Goal: Task Accomplishment & Management: Manage account settings

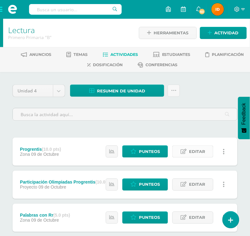
click at [186, 150] on icon at bounding box center [183, 151] width 6 height 5
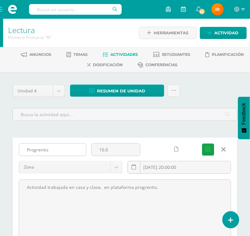
drag, startPoint x: 27, startPoint y: 149, endPoint x: 68, endPoint y: 145, distance: 41.1
click at [65, 147] on input "Progrentis" at bounding box center [52, 150] width 67 height 12
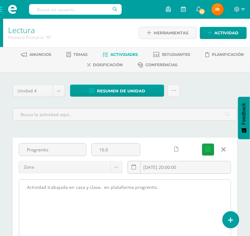
drag, startPoint x: 25, startPoint y: 186, endPoint x: 161, endPoint y: 184, distance: 136.0
click at [161, 184] on textarea "Actividad trabajada en casa y clase, en plataforma progrentis." at bounding box center [125, 214] width 212 height 69
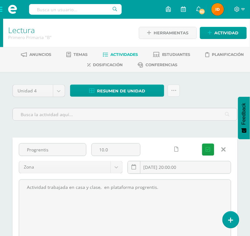
click at [221, 148] on icon at bounding box center [223, 149] width 4 height 7
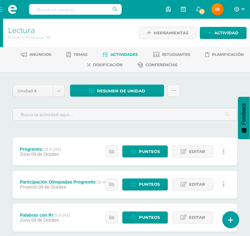
click at [97, 185] on div "Estatus de Actividad: 0 Estudiantes sin calificar 0 Estudiantes con cero Media …" at bounding box center [166, 185] width 141 height 28
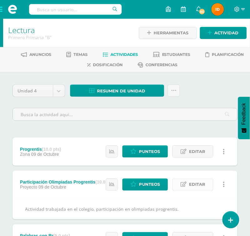
click at [197, 185] on span "Editar" at bounding box center [197, 185] width 16 height 12
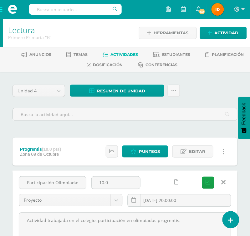
scroll to position [0, 21]
drag, startPoint x: 27, startPoint y: 183, endPoint x: 88, endPoint y: 188, distance: 61.1
click at [88, 188] on div "Participación Olimpiadas Progrentis" at bounding box center [52, 186] width 73 height 18
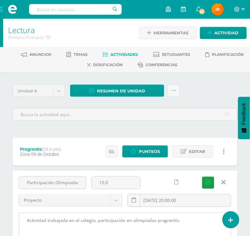
drag, startPoint x: 25, startPoint y: 219, endPoint x: 217, endPoint y: 219, distance: 191.3
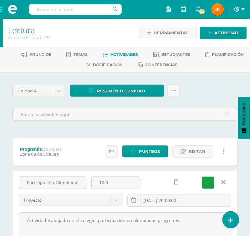
click at [221, 182] on link at bounding box center [223, 183] width 16 height 12
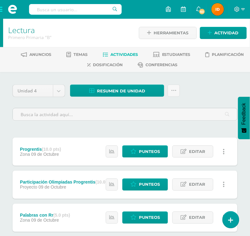
drag, startPoint x: 240, startPoint y: 151, endPoint x: 239, endPoint y: 155, distance: 3.9
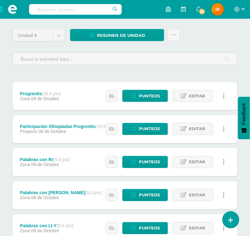
scroll to position [56, 0]
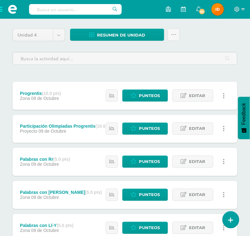
click at [90, 159] on div "Palabras con Rr (5.0 pts) Zona 09 de Octubre Estatus de Actividad: 0 Estudiante…" at bounding box center [125, 162] width 225 height 28
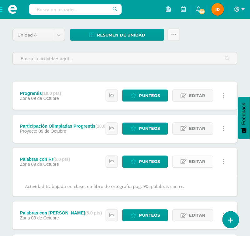
click at [196, 163] on span "Editar" at bounding box center [197, 162] width 16 height 12
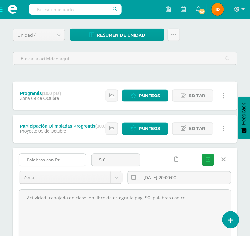
drag, startPoint x: 23, startPoint y: 160, endPoint x: 70, endPoint y: 166, distance: 47.9
click at [70, 166] on input "Palabras con Rr" at bounding box center [52, 160] width 67 height 12
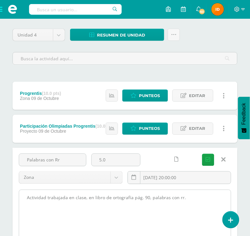
click at [119, 195] on textarea "Actividad trabajada en clase, en libro de ortografía pág. 90, palabras con rr." at bounding box center [125, 224] width 212 height 69
drag, startPoint x: 25, startPoint y: 199, endPoint x: 199, endPoint y: 203, distance: 174.1
click at [199, 203] on textarea "Actividad trabajada en clase, en libro de ortografía pág. 90, palabras con rr." at bounding box center [125, 224] width 212 height 69
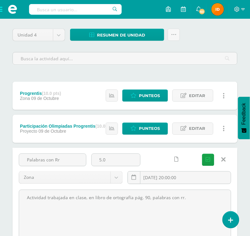
click at [223, 158] on icon at bounding box center [223, 160] width 4 height 7
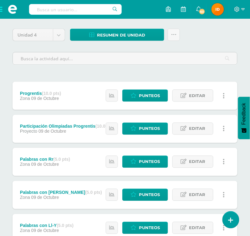
click at [85, 194] on strong "(5.0 pts)" at bounding box center [93, 192] width 17 height 5
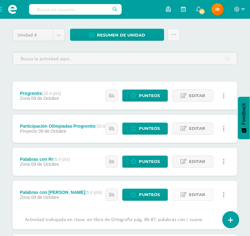
click at [193, 193] on span "Editar" at bounding box center [197, 195] width 16 height 12
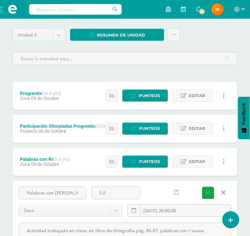
drag, startPoint x: 26, startPoint y: 193, endPoint x: 90, endPoint y: 202, distance: 65.3
click at [90, 202] on div "Palabras con R Suave 5.0 Zona Zona Proyecto Actitudinal 2025-10-09 20:00:00 Gua…" at bounding box center [124, 205] width 217 height 36
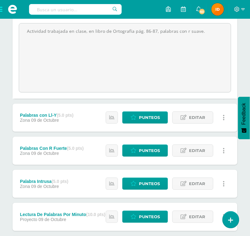
scroll to position [238, 0]
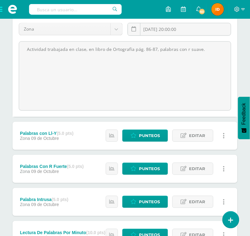
drag, startPoint x: 23, startPoint y: 230, endPoint x: 233, endPoint y: 47, distance: 279.1
click at [233, 47] on div "Actividad trabajada en clase, en libro de Ortografía pág. 86-87, palabras con r…" at bounding box center [124, 76] width 217 height 70
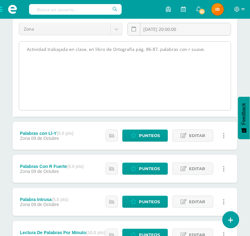
click at [211, 78] on textarea "Actividad trabajada en clase, en libro de Ortografía pág. 86-87, palabras con r…" at bounding box center [125, 76] width 212 height 69
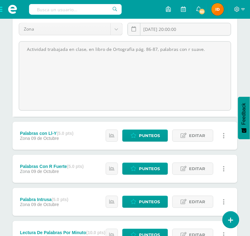
click at [242, 71] on div "Unidad 4 Unidad 1 Unidad 2 Unidad 3 Unidad 4 Resumen de unidad Descargar como H…" at bounding box center [125, 178] width 250 height 688
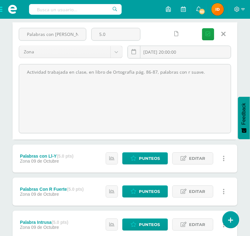
scroll to position [200, 0]
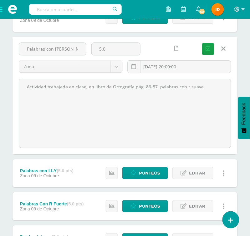
click at [217, 47] on link at bounding box center [223, 49] width 16 height 12
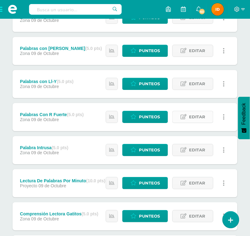
click at [194, 119] on span "Editar" at bounding box center [197, 117] width 16 height 12
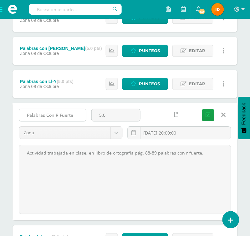
drag, startPoint x: 23, startPoint y: 114, endPoint x: 82, endPoint y: 115, distance: 58.8
click at [82, 115] on input "Palabras Con R Fuerte" at bounding box center [52, 115] width 67 height 12
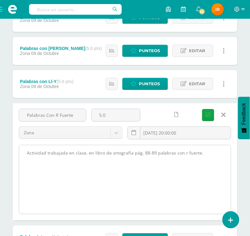
drag, startPoint x: 26, startPoint y: 153, endPoint x: 203, endPoint y: 158, distance: 177.6
click at [203, 158] on textarea "Actividad trabajada en clase, en libro de ortografía pág. 88-89 palabras con r …" at bounding box center [125, 179] width 212 height 69
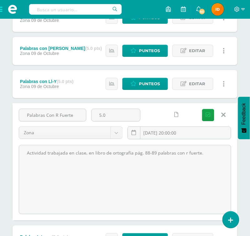
click at [224, 118] on icon at bounding box center [223, 115] width 4 height 7
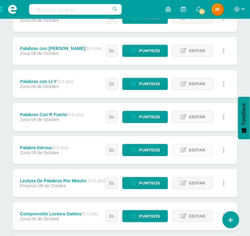
click at [182, 152] on icon at bounding box center [183, 150] width 6 height 5
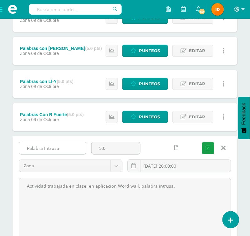
drag, startPoint x: 27, startPoint y: 146, endPoint x: 74, endPoint y: 151, distance: 47.8
click at [74, 151] on input "Palabra Intrusa" at bounding box center [52, 148] width 67 height 12
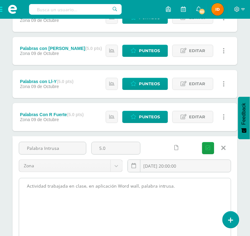
click at [169, 186] on textarea "Actividad trabajada en clase, en aplicación Word wall, palabra intrusa." at bounding box center [125, 212] width 212 height 69
drag, startPoint x: 22, startPoint y: 186, endPoint x: 198, endPoint y: 202, distance: 177.3
click at [198, 202] on textarea "Actividad trabajada en clase, en aplicación Word wall, palabra intrusa." at bounding box center [125, 212] width 212 height 69
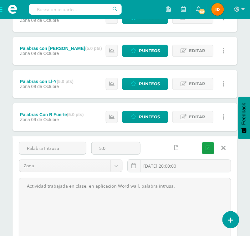
click at [225, 148] on icon at bounding box center [223, 148] width 4 height 7
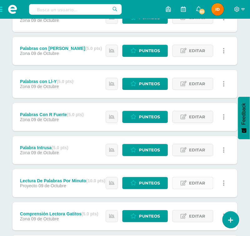
click at [189, 183] on span "Editar" at bounding box center [197, 184] width 16 height 12
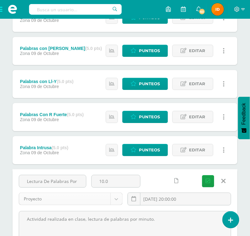
scroll to position [0, 13]
drag, startPoint x: 25, startPoint y: 183, endPoint x: 89, endPoint y: 192, distance: 64.8
click at [89, 192] on div "Lectura De Palabras Por Minuto 10.0 Proyecto Zona Proyecto Actitudinal 2025-10-…" at bounding box center [124, 193] width 217 height 36
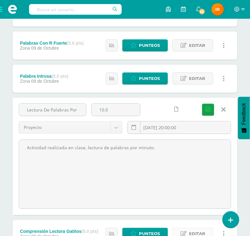
scroll to position [294, 0]
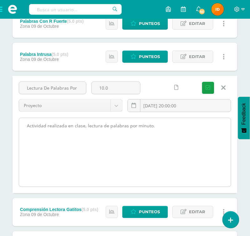
drag, startPoint x: 25, startPoint y: 222, endPoint x: 184, endPoint y: 156, distance: 171.9
click at [184, 156] on textarea "Actividad realizada en clase, lectura de palabras por minuto." at bounding box center [125, 152] width 212 height 69
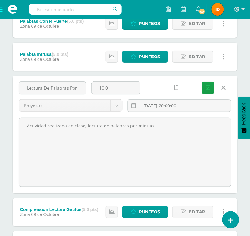
click at [225, 88] on icon at bounding box center [223, 87] width 4 height 7
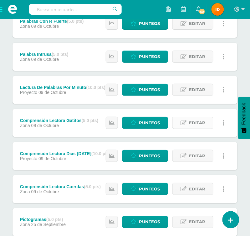
click at [191, 122] on span "Editar" at bounding box center [197, 123] width 16 height 12
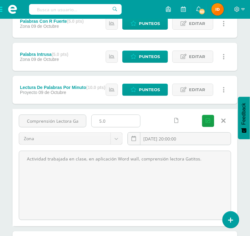
scroll to position [0, 8]
drag, startPoint x: 27, startPoint y: 122, endPoint x: 107, endPoint y: 120, distance: 80.3
click at [107, 120] on div "Comprensión Lectora Gatitos 5.0 Zona Zona Proyecto Actitudinal 2025-10-09 20:00…" at bounding box center [124, 133] width 217 height 36
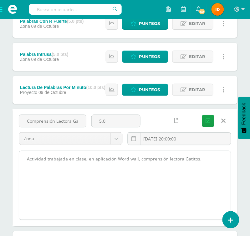
drag, startPoint x: 23, startPoint y: 158, endPoint x: 206, endPoint y: 177, distance: 184.1
click at [206, 177] on textarea "Actividad trabajada en clase, en aplicación Word wall, comprensión lectora Gati…" at bounding box center [125, 185] width 212 height 69
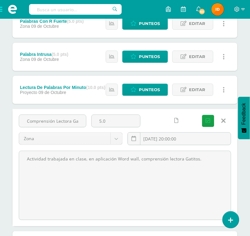
click at [224, 120] on icon at bounding box center [223, 121] width 4 height 7
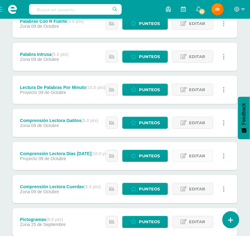
click at [203, 156] on span "Editar" at bounding box center [197, 156] width 16 height 12
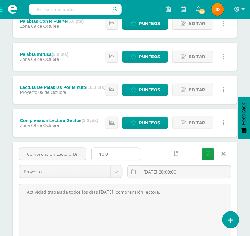
scroll to position [0, 18]
drag, startPoint x: 26, startPoint y: 154, endPoint x: 116, endPoint y: 158, distance: 89.8
click at [116, 158] on div "Comprensión Lectora Días Viernes 10.0 Proyecto Zona Proyecto Actitudinal 2025-1…" at bounding box center [124, 166] width 217 height 36
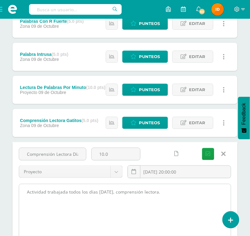
drag, startPoint x: 28, startPoint y: 188, endPoint x: 178, endPoint y: 199, distance: 151.0
click at [178, 199] on textarea "Actividad trabajada todos los días viernes, comprensión lectora." at bounding box center [125, 218] width 212 height 69
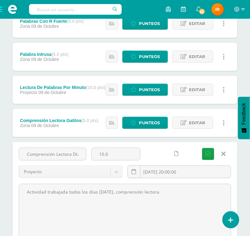
click at [221, 153] on link at bounding box center [223, 154] width 16 height 12
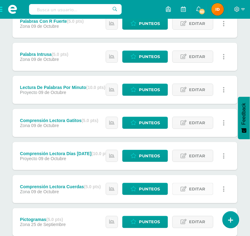
click at [209, 190] on link "Editar" at bounding box center [192, 189] width 41 height 12
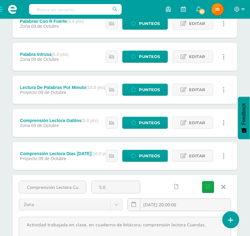
click at [242, 153] on div "Unidad 4 Unidad 1 Unidad 2 Unidad 3 Unidad 4 Resumen de unidad Descargar como H…" at bounding box center [125, 122] width 250 height 688
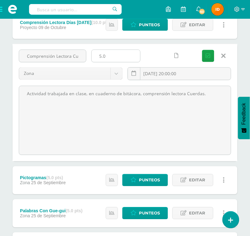
scroll to position [0, 10]
drag, startPoint x: 24, startPoint y: 55, endPoint x: 126, endPoint y: 59, distance: 102.3
click at [126, 59] on div "Comprensión Lectora Cuerdas 5.0 Zona Zona Proyecto Actitudinal 2025-10-09 20:00…" at bounding box center [124, 68] width 217 height 36
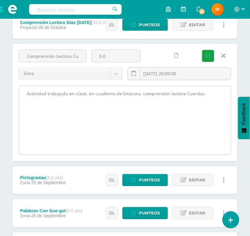
drag, startPoint x: 25, startPoint y: 93, endPoint x: 222, endPoint y: 106, distance: 197.0
click at [222, 106] on textarea "Actividad trabajada en clase, en cuaderno de bitácora, comprensión lectora Cuer…" at bounding box center [125, 120] width 212 height 69
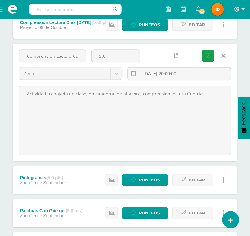
click at [225, 56] on link at bounding box center [223, 56] width 16 height 12
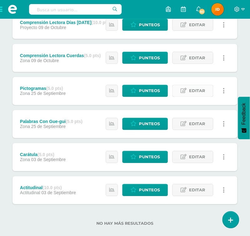
click at [203, 92] on span "Editar" at bounding box center [197, 91] width 16 height 12
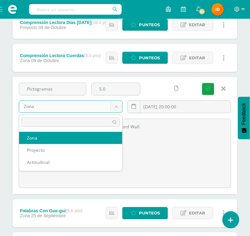
drag, startPoint x: 24, startPoint y: 103, endPoint x: 41, endPoint y: 103, distance: 16.9
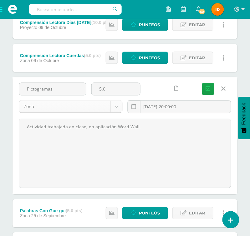
drag, startPoint x: 23, startPoint y: 104, endPoint x: 99, endPoint y: 113, distance: 76.4
click at [57, 90] on input "Pictogramas" at bounding box center [52, 89] width 67 height 12
drag, startPoint x: 24, startPoint y: 87, endPoint x: 74, endPoint y: 91, distance: 50.2
click at [74, 91] on input "Pictogramas" at bounding box center [52, 89] width 67 height 12
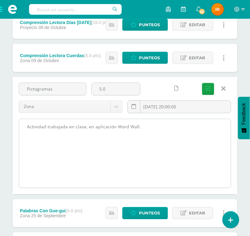
drag, startPoint x: 25, startPoint y: 126, endPoint x: 193, endPoint y: 130, distance: 167.6
click at [193, 130] on textarea "Actividad trabajada en clase, en aplicación Word Wall." at bounding box center [125, 153] width 212 height 69
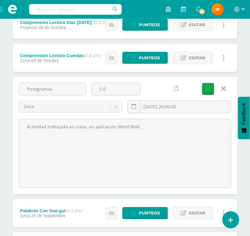
click at [228, 87] on link at bounding box center [223, 89] width 16 height 12
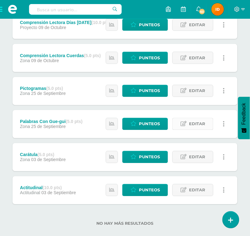
click at [188, 122] on link "Editar" at bounding box center [192, 124] width 41 height 12
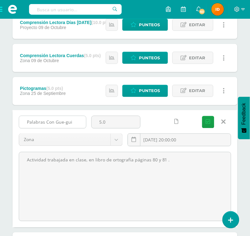
drag, startPoint x: 27, startPoint y: 121, endPoint x: 83, endPoint y: 124, distance: 56.7
click at [83, 124] on input "Palabras Con Gue-gui" at bounding box center [52, 122] width 67 height 12
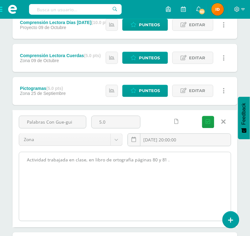
drag, startPoint x: 28, startPoint y: 160, endPoint x: 179, endPoint y: 177, distance: 152.5
click at [179, 177] on textarea "Actividad trabajada en clase, en libro de ortografía páginas 80 y 81 ." at bounding box center [125, 187] width 212 height 69
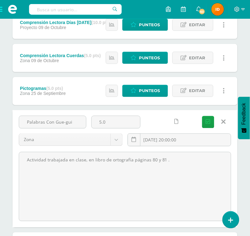
click at [226, 123] on link at bounding box center [223, 122] width 16 height 12
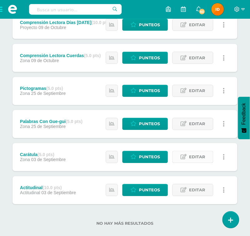
click at [186, 157] on icon at bounding box center [183, 157] width 6 height 5
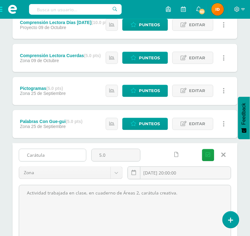
click at [37, 158] on input "Carátula" at bounding box center [52, 155] width 67 height 12
drag, startPoint x: 28, startPoint y: 156, endPoint x: 60, endPoint y: 153, distance: 32.6
click at [60, 153] on input "Carátula" at bounding box center [52, 155] width 67 height 12
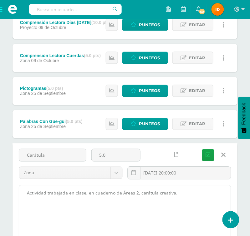
drag, startPoint x: 26, startPoint y: 191, endPoint x: 191, endPoint y: 196, distance: 165.1
click at [191, 196] on textarea "Actividad trabajada en clase, en cuaderno de Áreas 2, carátula creativa." at bounding box center [125, 220] width 212 height 69
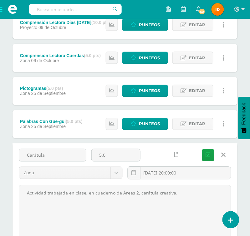
click at [225, 156] on icon at bounding box center [223, 155] width 4 height 7
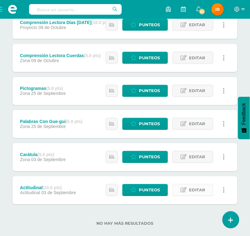
click at [179, 187] on link "Editar" at bounding box center [192, 190] width 41 height 12
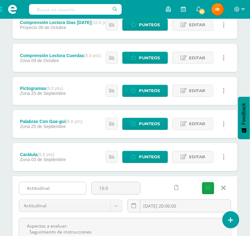
drag, startPoint x: 24, startPoint y: 184, endPoint x: 57, endPoint y: 185, distance: 32.5
click at [57, 185] on input "Actitudinal" at bounding box center [52, 189] width 67 height 12
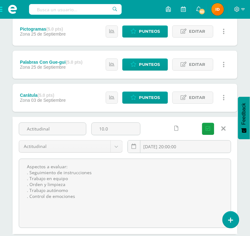
scroll to position [525, 0]
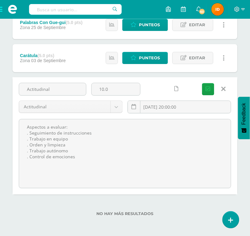
drag, startPoint x: 26, startPoint y: 200, endPoint x: 97, endPoint y: 203, distance: 71.0
click at [224, 91] on icon at bounding box center [223, 89] width 4 height 7
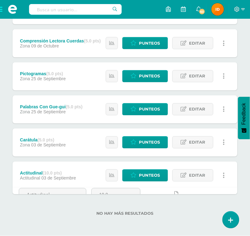
scroll to position [435, 0]
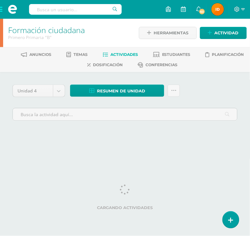
click at [5, 15] on span at bounding box center [12, 9] width 25 height 19
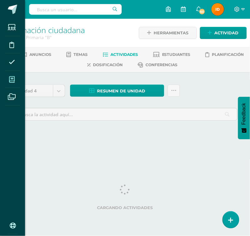
click at [14, 76] on span at bounding box center [12, 80] width 14 height 14
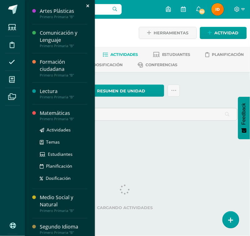
click at [47, 112] on div "Matemáticas" at bounding box center [64, 113] width 48 height 7
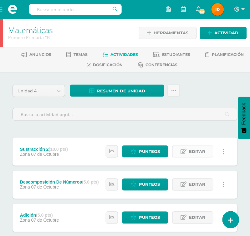
click at [187, 147] on link "Editar" at bounding box center [192, 152] width 41 height 12
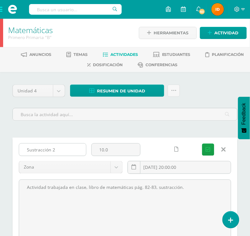
drag, startPoint x: 26, startPoint y: 150, endPoint x: 74, endPoint y: 150, distance: 47.8
click at [74, 150] on input "Sustracción 2" at bounding box center [52, 150] width 67 height 12
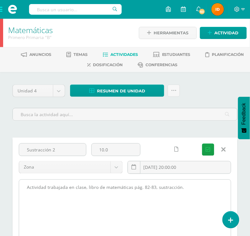
drag, startPoint x: 28, startPoint y: 187, endPoint x: 218, endPoint y: 206, distance: 191.5
click at [219, 207] on textarea "Actividad trabajada en clase, libro de matemáticas pág. 82-83, sustracción." at bounding box center [125, 214] width 212 height 69
click at [159, 201] on textarea "Actividad trabajada en clase, libro de matemáticas pág. 82-83, sustracción." at bounding box center [125, 214] width 212 height 69
click at [152, 187] on textarea "Actividad trabajada en clase, libro de matemáticas pág. 82-83, sustracción." at bounding box center [125, 214] width 212 height 69
type textarea "Actividad trabajada en clase, libro de matemáticas pág. 82-83 sustracción."
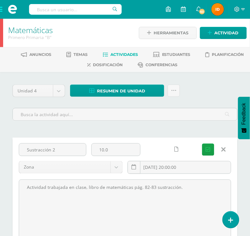
drag, startPoint x: 28, startPoint y: 149, endPoint x: 88, endPoint y: 154, distance: 59.9
click at [88, 154] on div "Sustracción 2" at bounding box center [52, 152] width 73 height 18
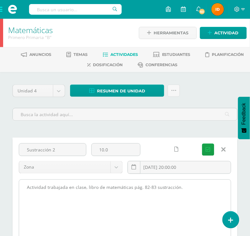
drag, startPoint x: 23, startPoint y: 189, endPoint x: 201, endPoint y: 208, distance: 179.4
click at [201, 208] on textarea "Actividad trabajada en clase, libro de matemáticas pág. 82-83, sustracción." at bounding box center [125, 214] width 212 height 69
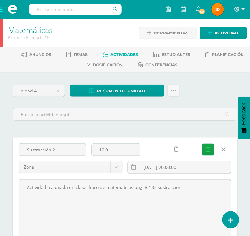
click at [226, 146] on link at bounding box center [223, 150] width 16 height 12
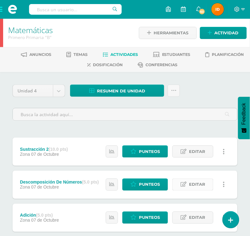
click at [181, 183] on icon at bounding box center [183, 184] width 6 height 5
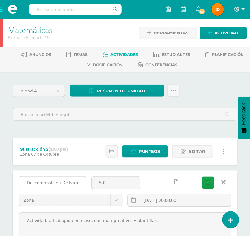
scroll to position [0, 9]
drag, startPoint x: 23, startPoint y: 182, endPoint x: 104, endPoint y: 186, distance: 80.7
click at [104, 186] on div "Descomposición De Números 5.0 Zona Zona Proyecto Actitudinal 2025-10-07 20:00:0…" at bounding box center [124, 195] width 217 height 36
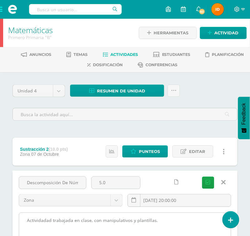
drag, startPoint x: 27, startPoint y: 220, endPoint x: 189, endPoint y: 224, distance: 162.9
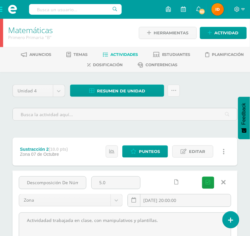
click at [222, 183] on icon at bounding box center [223, 182] width 4 height 7
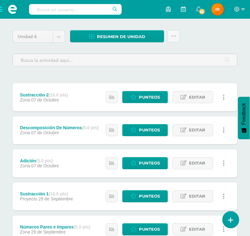
scroll to position [56, 0]
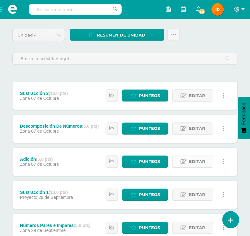
click at [198, 165] on span "Editar" at bounding box center [197, 162] width 16 height 12
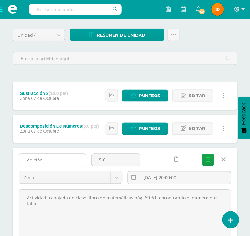
drag, startPoint x: 25, startPoint y: 158, endPoint x: 60, endPoint y: 159, distance: 35.3
click at [60, 159] on input "Adición" at bounding box center [52, 160] width 67 height 12
drag, startPoint x: 26, startPoint y: 198, endPoint x: 240, endPoint y: 196, distance: 213.5
click at [224, 157] on icon at bounding box center [223, 160] width 4 height 7
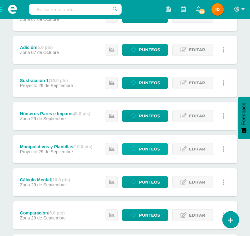
scroll to position [168, 0]
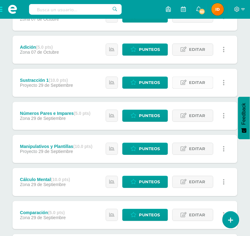
click at [208, 86] on link "Editar" at bounding box center [192, 83] width 41 height 12
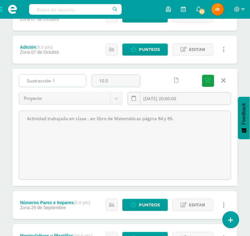
drag, startPoint x: 25, startPoint y: 80, endPoint x: 79, endPoint y: 80, distance: 53.8
click at [79, 80] on input "Sustracción 1" at bounding box center [52, 81] width 67 height 12
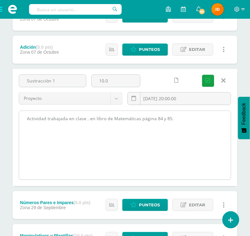
drag, startPoint x: 28, startPoint y: 118, endPoint x: 188, endPoint y: 131, distance: 161.1
click at [188, 131] on textarea "Actividad trabajada en clase , en libro de Matemáticas página 84 y 85." at bounding box center [125, 145] width 212 height 69
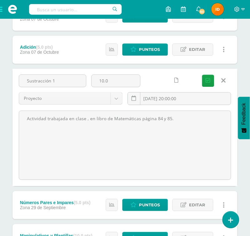
click at [223, 85] on link at bounding box center [223, 81] width 16 height 12
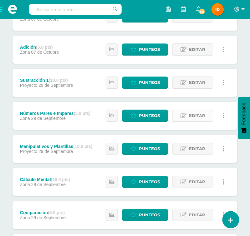
click at [186, 116] on icon at bounding box center [183, 115] width 6 height 5
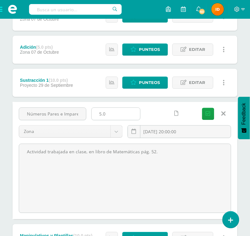
scroll to position [0, 1]
drag, startPoint x: 26, startPoint y: 112, endPoint x: 87, endPoint y: 116, distance: 61.1
click at [102, 116] on div "Números Pares e Impares 5.0 Zona Zona Proyecto Actitudinal 2025-09-29 20:00:00 …" at bounding box center [124, 126] width 217 height 36
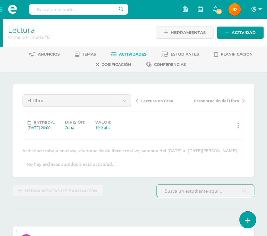
scroll to position [1, 0]
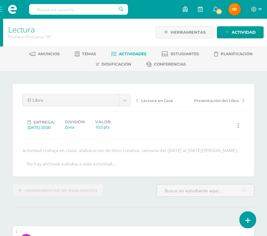
drag, startPoint x: 52, startPoint y: 189, endPoint x: -26, endPoint y: 155, distance: 84.5
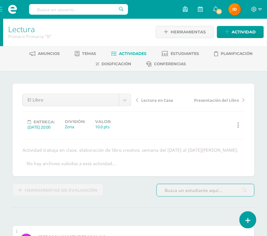
scroll to position [1, 0]
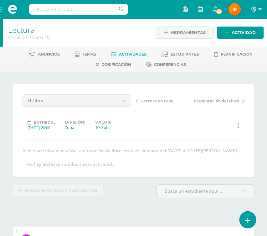
scroll to position [1, 0]
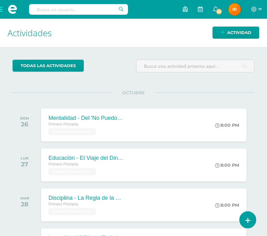
click at [3, 10] on span at bounding box center [12, 9] width 25 height 19
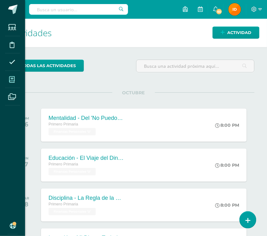
click at [7, 78] on span at bounding box center [12, 80] width 14 height 14
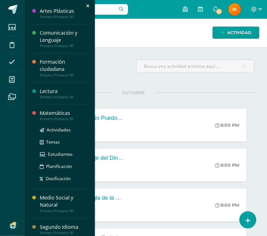
click at [51, 113] on div "Matemáticas" at bounding box center [64, 113] width 48 height 7
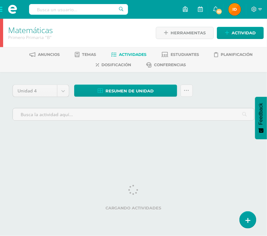
click at [129, 53] on span "Actividades" at bounding box center [133, 54] width 28 height 5
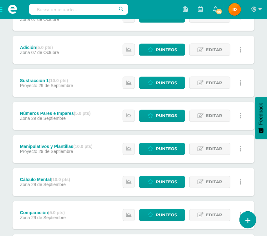
scroll to position [168, 0]
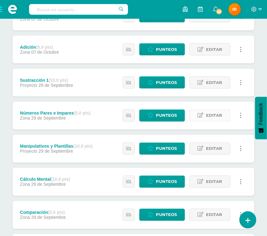
click at [220, 117] on span "Editar" at bounding box center [214, 116] width 16 height 12
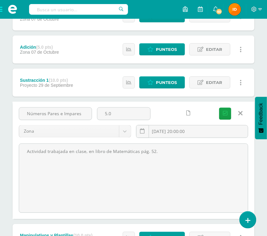
drag, startPoint x: 27, startPoint y: 114, endPoint x: 93, endPoint y: 115, distance: 66.6
click at [93, 115] on div "Números Pares e Impares" at bounding box center [55, 117] width 78 height 18
click at [54, 113] on input "Números Pares e Impares" at bounding box center [55, 114] width 73 height 12
drag, startPoint x: 24, startPoint y: 113, endPoint x: 92, endPoint y: 113, distance: 67.5
click at [107, 114] on div "Números Pares e Impares 5.0 Zona Zona Proyecto Actitudinal [DATE] 20:00:00 [GEO…" at bounding box center [133, 126] width 234 height 36
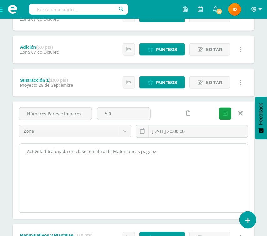
click at [43, 154] on textarea "Actividad trabajada en clase, en libro de Matemáticas pág. 52." at bounding box center [133, 178] width 228 height 69
drag, startPoint x: 25, startPoint y: 152, endPoint x: 189, endPoint y: 152, distance: 163.8
click at [189, 152] on textarea "Actividad trabajada en clase, en libro de Matemáticas pág. 52." at bounding box center [133, 178] width 228 height 69
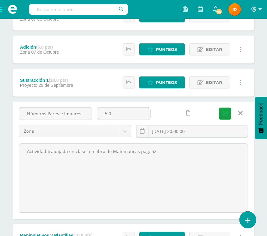
click at [238, 116] on icon at bounding box center [240, 113] width 4 height 7
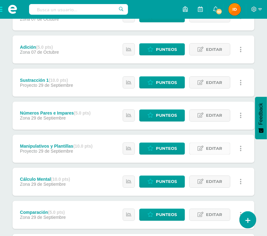
click at [203, 146] on icon at bounding box center [200, 148] width 6 height 5
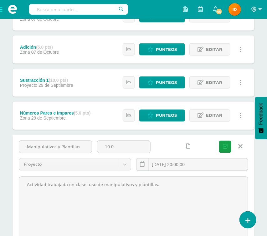
drag, startPoint x: 26, startPoint y: 144, endPoint x: 94, endPoint y: 144, distance: 67.8
click at [94, 144] on div "Manipulativos y Plantillas 10.0 Proyecto Zona Proyecto Actitudinal [DATE] 20:00…" at bounding box center [133, 159] width 234 height 36
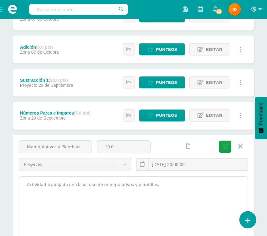
click at [43, 208] on textarea "Actividad trabajada en clase, uso de manipulativos y plantillas." at bounding box center [133, 211] width 228 height 69
drag, startPoint x: 24, startPoint y: 183, endPoint x: 164, endPoint y: 186, distance: 140.7
click at [164, 186] on textarea "Actividad trabajada en clase, uso de manipulativos y plantillas." at bounding box center [133, 211] width 228 height 69
click at [178, 197] on textarea "Actividad trabajada en clase, uso de manipulativos y plantillas." at bounding box center [133, 211] width 228 height 69
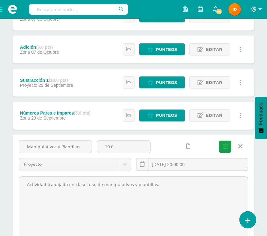
click at [238, 144] on icon at bounding box center [240, 146] width 4 height 7
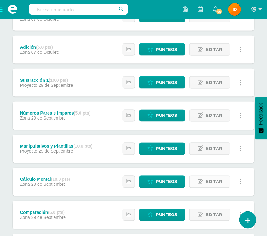
click at [204, 180] on link "Editar" at bounding box center [209, 182] width 41 height 12
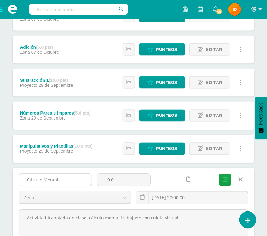
drag, startPoint x: 24, startPoint y: 180, endPoint x: 66, endPoint y: 179, distance: 41.3
click at [66, 179] on input "Cálculo Mental" at bounding box center [55, 180] width 73 height 12
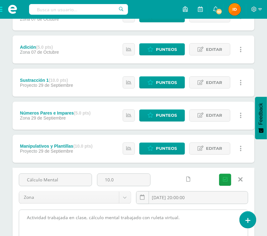
drag, startPoint x: 24, startPoint y: 217, endPoint x: 209, endPoint y: 219, distance: 185.0
click at [239, 219] on body "Estudiantes Disciplina Asistencia Mis cursos Archivos Soporte Ayuda Reportar un…" at bounding box center [133, 196] width 267 height 728
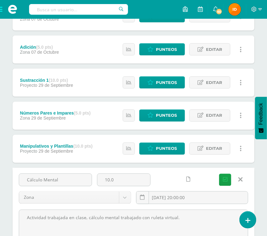
click at [239, 178] on icon at bounding box center [240, 180] width 4 height 7
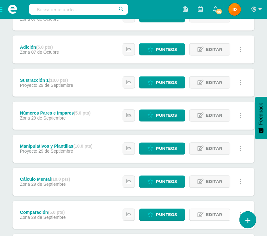
click at [217, 213] on span "Editar" at bounding box center [214, 215] width 16 height 12
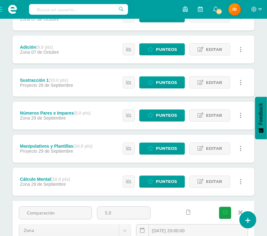
click at [263, 184] on html "Estudiantes Disciplina Asistencia Mis cursos Archivos Soporte Ayuda Reportar un…" at bounding box center [133, 196] width 267 height 728
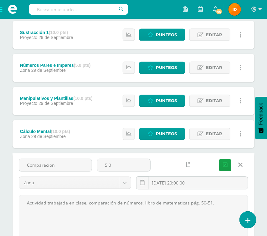
scroll to position [243, 0]
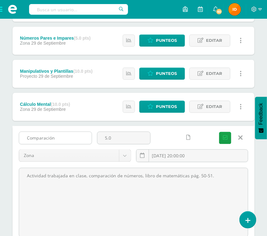
drag, startPoint x: 28, startPoint y: 138, endPoint x: 61, endPoint y: 143, distance: 33.5
click at [61, 143] on input "Comparación" at bounding box center [55, 138] width 73 height 12
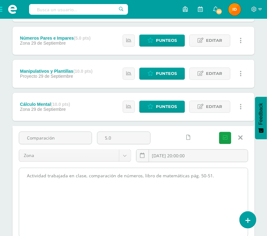
drag, startPoint x: 27, startPoint y: 175, endPoint x: 217, endPoint y: 183, distance: 190.5
click at [217, 183] on textarea "Actividad trabajada en clase, comparación de números, libro de matemáticas pág.…" at bounding box center [133, 202] width 228 height 69
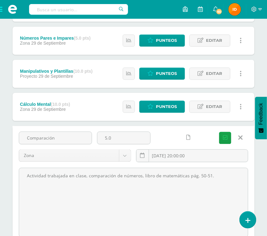
click at [241, 139] on icon at bounding box center [240, 138] width 4 height 7
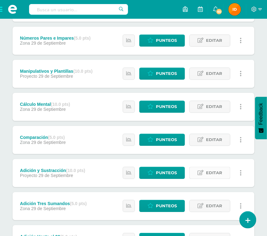
click at [207, 170] on span "Editar" at bounding box center [214, 174] width 16 height 12
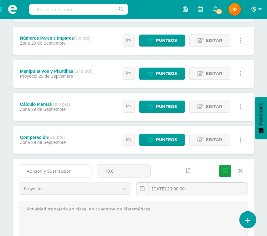
drag, startPoint x: 22, startPoint y: 172, endPoint x: 89, endPoint y: 169, distance: 66.6
click at [89, 169] on input "Adición y Sustracción" at bounding box center [55, 171] width 73 height 12
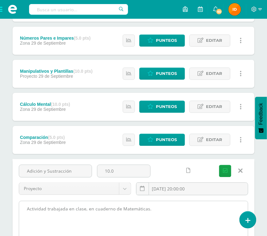
click at [30, 213] on textarea "Actividad trabajada en clase, en cuaderno de Matemáticas." at bounding box center [133, 236] width 228 height 69
drag, startPoint x: 25, startPoint y: 209, endPoint x: 156, endPoint y: 209, distance: 130.6
click at [156, 209] on textarea "Actividad trabajada en clase, en cuaderno de Matemáticas." at bounding box center [133, 236] width 228 height 69
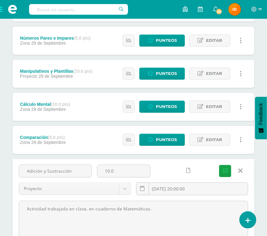
click at [241, 172] on icon at bounding box center [240, 171] width 4 height 7
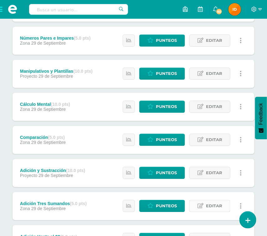
click at [205, 209] on link "Editar" at bounding box center [209, 206] width 41 height 12
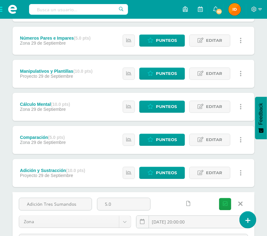
drag, startPoint x: 25, startPoint y: 201, endPoint x: 96, endPoint y: 204, distance: 71.0
click at [96, 204] on div "Adición Tres Sumandos 5.0 Zona Zona Proyecto Actitudinal 2025-09-29 20:00:00 Gu…" at bounding box center [133, 216] width 234 height 36
click at [164, 200] on div at bounding box center [181, 204] width 53 height 12
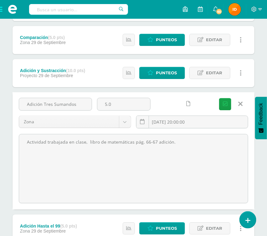
scroll to position [356, 0]
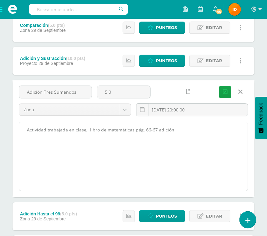
drag, startPoint x: 28, startPoint y: 130, endPoint x: 152, endPoint y: 129, distance: 124.1
click at [211, 129] on textarea "Actividad trabajada en clase, libro de matemáticas pág. 66-67 adición." at bounding box center [133, 156] width 228 height 69
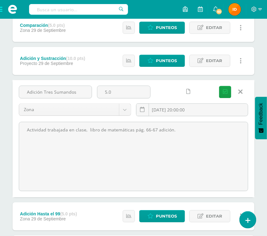
click at [243, 93] on link at bounding box center [240, 92] width 16 height 12
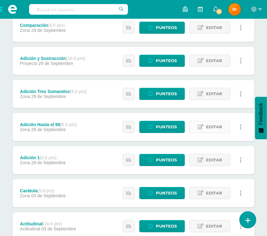
click at [202, 127] on icon at bounding box center [200, 126] width 6 height 5
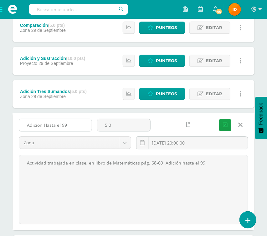
drag, startPoint x: 25, startPoint y: 122, endPoint x: 81, endPoint y: 128, distance: 56.0
click at [81, 128] on input "Adición Hasta el 99" at bounding box center [55, 125] width 73 height 12
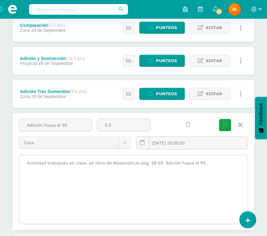
drag, startPoint x: 27, startPoint y: 163, endPoint x: 203, endPoint y: 169, distance: 176.4
click at [203, 169] on textarea "Actividad trabajada en clase, en libro de Matemáticas pág. 68-69 Adición hasta …" at bounding box center [133, 189] width 228 height 69
paste textarea "dición Hasta el 99"
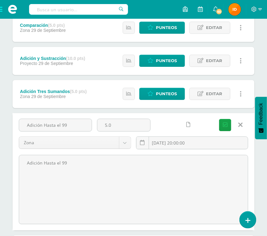
type textarea "Adición Hasta el 99"
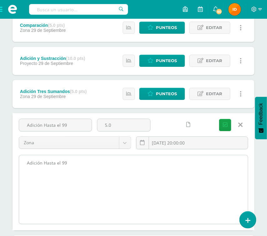
click at [81, 168] on textarea "Actividad trabajada en clase, en libro de Matemáticas pág. 68-69 Adición hasta …" at bounding box center [133, 189] width 228 height 69
drag, startPoint x: 27, startPoint y: 162, endPoint x: 84, endPoint y: 166, distance: 57.6
click at [84, 166] on textarea "Actividad trabajada en clase, en libro de Matemáticas pág. 68-69 Adición hasta …" at bounding box center [133, 189] width 228 height 69
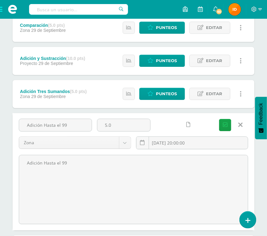
click at [239, 124] on icon at bounding box center [240, 125] width 4 height 7
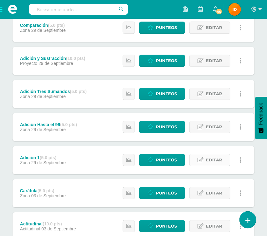
click at [225, 157] on link "Editar" at bounding box center [209, 160] width 41 height 12
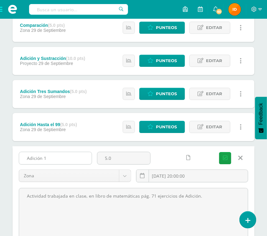
drag, startPoint x: 23, startPoint y: 156, endPoint x: 73, endPoint y: 158, distance: 49.8
click at [74, 159] on input "Adición 1" at bounding box center [55, 158] width 73 height 12
click at [28, 163] on div "Adición 1" at bounding box center [55, 158] width 73 height 13
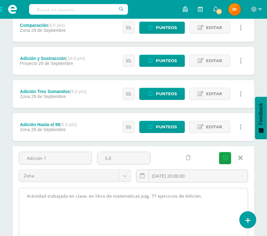
click at [46, 208] on textarea "Actividad trabajada en clase, en libro de matemáticas pág. 71 ejercicios de Adi…" at bounding box center [133, 222] width 228 height 69
drag, startPoint x: 24, startPoint y: 192, endPoint x: 203, endPoint y: 206, distance: 179.3
click at [203, 206] on textarea "Actividad trabajada en clase, en libro de matemáticas pág. 71 ejercicios de Adi…" at bounding box center [133, 222] width 228 height 69
click at [110, 197] on textarea "Actividad trabajada en clase, en libro de matemáticas pág. 71 ejercicios de Adi…" at bounding box center [133, 222] width 228 height 69
drag, startPoint x: 26, startPoint y: 195, endPoint x: 198, endPoint y: 198, distance: 171.6
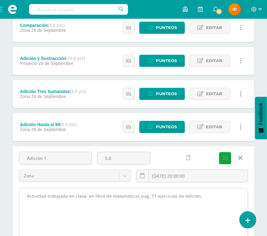
click at [220, 194] on textarea "Actividad trabajada en clase, en libro de matemáticas pág. 71 ejercicios de Adi…" at bounding box center [133, 222] width 228 height 69
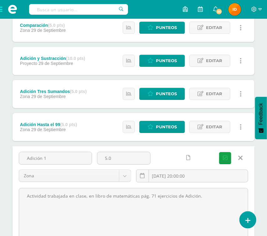
click at [241, 155] on icon at bounding box center [240, 158] width 4 height 7
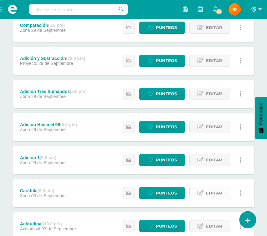
click at [207, 192] on span "Editar" at bounding box center [214, 194] width 16 height 12
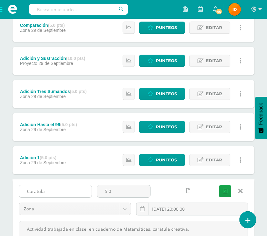
drag, startPoint x: 25, startPoint y: 192, endPoint x: 58, endPoint y: 193, distance: 32.5
click at [58, 193] on input "Carátula" at bounding box center [55, 191] width 73 height 12
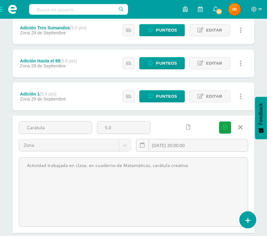
scroll to position [492, 0]
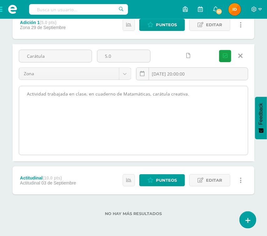
drag, startPoint x: 27, startPoint y: 227, endPoint x: 210, endPoint y: 103, distance: 220.9
click at [217, 111] on textarea "Actividad trabajada en clase, en cuaderno de Matamáticas, carátula creativa." at bounding box center [133, 120] width 228 height 69
click at [181, 109] on textarea "Actividad trabajada en clase, en cuaderno de Matamáticas, carátula creativa." at bounding box center [133, 120] width 228 height 69
drag, startPoint x: 24, startPoint y: 93, endPoint x: 182, endPoint y: 94, distance: 157.5
click at [197, 98] on textarea "Actividad trabajada en clase, en cuaderno de Matamáticas, carátula creativa." at bounding box center [133, 120] width 228 height 69
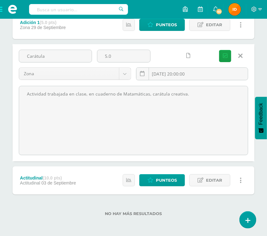
click at [239, 53] on icon at bounding box center [240, 56] width 4 height 7
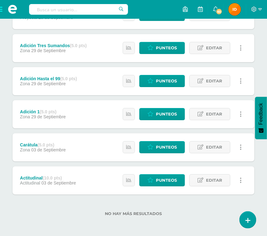
scroll to position [402, 0]
click at [215, 182] on span "Editar" at bounding box center [214, 181] width 16 height 12
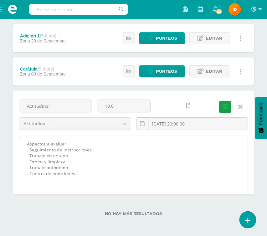
scroll to position [492, 0]
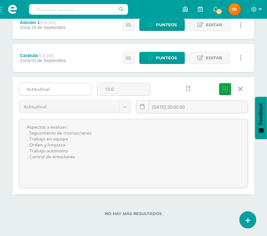
drag, startPoint x: 26, startPoint y: 84, endPoint x: 62, endPoint y: 89, distance: 36.6
click at [62, 89] on input "Actitudinal" at bounding box center [55, 89] width 73 height 12
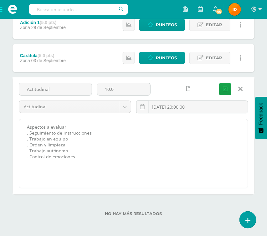
drag, startPoint x: 22, startPoint y: 123, endPoint x: 78, endPoint y: 159, distance: 66.5
click at [78, 159] on textarea "Aspectos a evaluar: . Seguimiento de instrucciones . Trabajo en equipo . Orden …" at bounding box center [133, 153] width 228 height 69
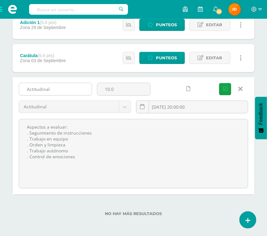
click at [27, 89] on input "Actitudinal" at bounding box center [55, 89] width 73 height 12
drag, startPoint x: 24, startPoint y: 87, endPoint x: 64, endPoint y: 89, distance: 39.4
click at [64, 89] on input "Actitudinal" at bounding box center [55, 89] width 73 height 12
click at [5, 10] on span at bounding box center [12, 9] width 25 height 19
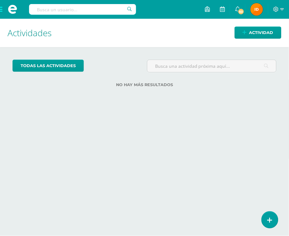
click at [1, 8] on span at bounding box center [12, 9] width 25 height 19
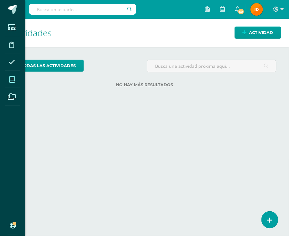
click at [16, 79] on span at bounding box center [12, 80] width 14 height 14
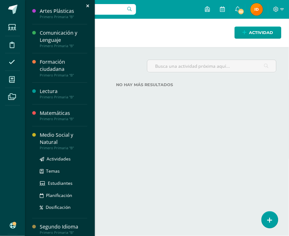
click at [47, 139] on div "Medio Social y Natural" at bounding box center [64, 139] width 48 height 14
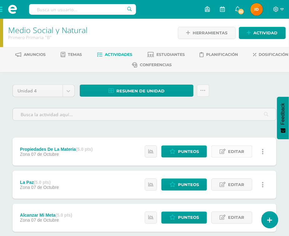
click at [218, 151] on link "Editar" at bounding box center [231, 152] width 41 height 12
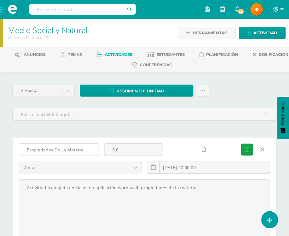
drag, startPoint x: 24, startPoint y: 148, endPoint x: 86, endPoint y: 151, distance: 62.2
click at [86, 151] on input "Propiedades De La Materia" at bounding box center [59, 150] width 80 height 12
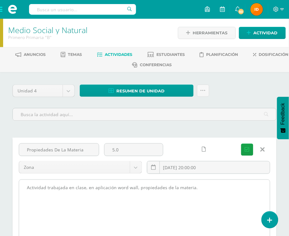
drag, startPoint x: 26, startPoint y: 189, endPoint x: 189, endPoint y: 194, distance: 163.5
click at [209, 201] on textarea "Actividad trabajada en clase, en aplicación word wall, propiedades de la materi…" at bounding box center [144, 214] width 251 height 69
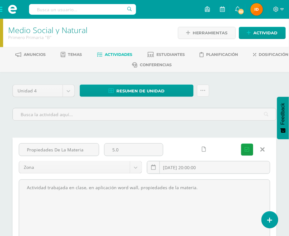
click at [263, 150] on icon at bounding box center [262, 149] width 4 height 7
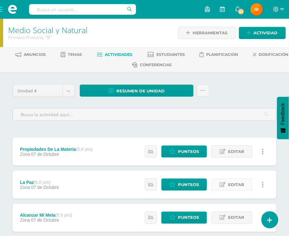
click at [226, 183] on link "Editar" at bounding box center [231, 185] width 41 height 12
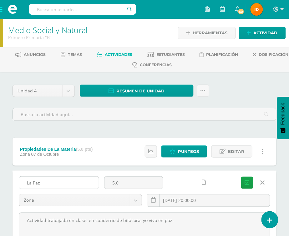
drag, startPoint x: 23, startPoint y: 179, endPoint x: 68, endPoint y: 186, distance: 45.8
click at [68, 186] on input "La Paz" at bounding box center [59, 183] width 80 height 12
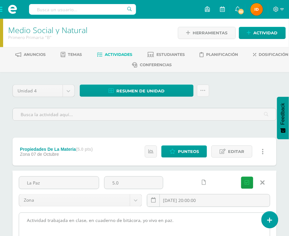
drag, startPoint x: 23, startPoint y: 221, endPoint x: 173, endPoint y: 226, distance: 150.1
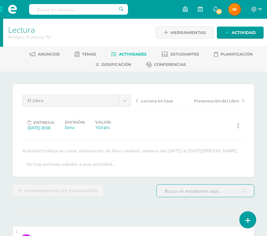
scroll to position [1, 0]
